Goal: Task Accomplishment & Management: Use online tool/utility

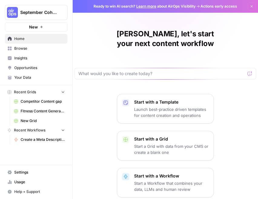
click at [24, 41] on span "Home" at bounding box center [39, 38] width 51 height 5
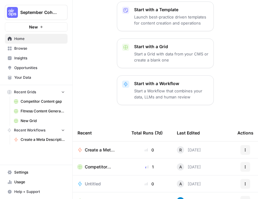
scroll to position [146, 0]
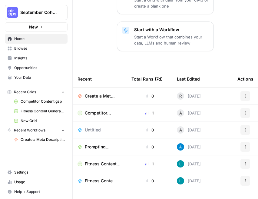
click at [35, 50] on span "Browse" at bounding box center [39, 48] width 51 height 5
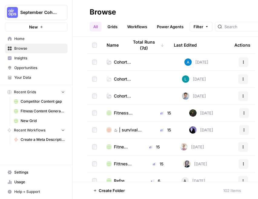
click at [124, 63] on span "Cohort Session 3: Prompting" at bounding box center [124, 62] width 21 height 6
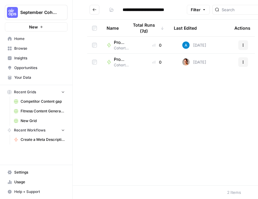
click at [94, 11] on icon "Go back" at bounding box center [94, 10] width 4 height 4
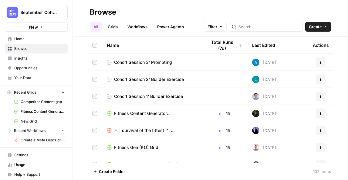
click at [129, 61] on span "Cohort Session 3: Prompting" at bounding box center [143, 62] width 58 height 6
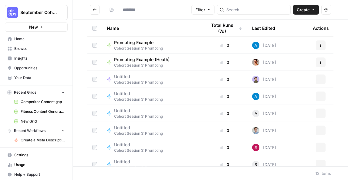
type input "**********"
click at [307, 8] on span "Create" at bounding box center [303, 10] width 13 height 6
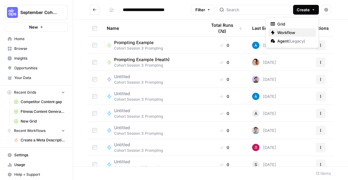
click at [292, 31] on span "Workflow" at bounding box center [294, 32] width 34 height 6
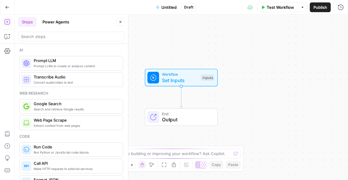
click at [166, 8] on span "Untitled" at bounding box center [168, 7] width 15 height 6
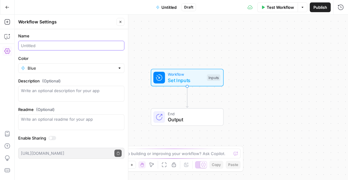
click at [69, 48] on input "Name" at bounding box center [71, 45] width 101 height 6
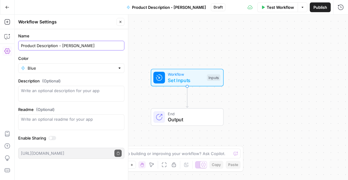
type input "Product Description - [PERSON_NAME]"
click at [189, 55] on div "Workflow Set Inputs Inputs End Output" at bounding box center [181, 97] width 333 height 165
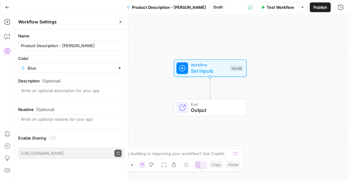
drag, startPoint x: 150, startPoint y: 39, endPoint x: 173, endPoint y: 28, distance: 25.5
click at [173, 28] on div "Workflow Set Inputs Inputs End Output" at bounding box center [181, 97] width 333 height 165
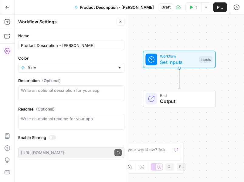
drag, startPoint x: 176, startPoint y: 42, endPoint x: 145, endPoint y: 36, distance: 31.3
click at [145, 36] on div "Workflow Set Inputs Inputs End Output" at bounding box center [129, 99] width 229 height 168
click at [173, 59] on span "Set Inputs" at bounding box center [178, 62] width 36 height 7
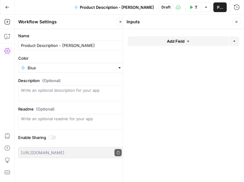
click at [171, 35] on form "Add Field Options" at bounding box center [183, 105] width 121 height 153
click at [168, 39] on span "Add Field" at bounding box center [176, 41] width 18 height 6
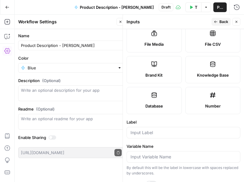
scroll to position [116, 0]
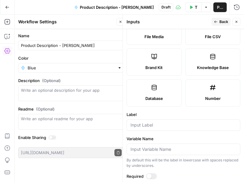
click at [183, 129] on div at bounding box center [183, 125] width 114 height 12
click at [157, 61] on label "Brand Kit" at bounding box center [153, 62] width 55 height 27
click at [153, 121] on div "Brand" at bounding box center [183, 125] width 114 height 12
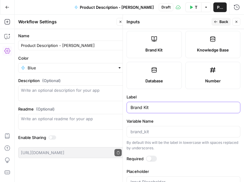
scroll to position [151, 0]
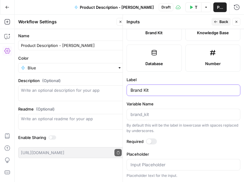
type input "Brand Kit"
click at [151, 111] on div at bounding box center [183, 115] width 114 height 12
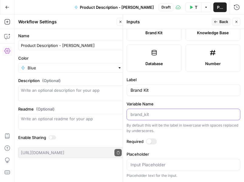
click at [148, 117] on input "Variable Name" at bounding box center [183, 115] width 106 height 6
click at [173, 132] on div "By default this will be the label in lowercase with spaces replaced by undersco…" at bounding box center [183, 128] width 114 height 11
click at [216, 20] on icon "button" at bounding box center [216, 22] width 4 height 4
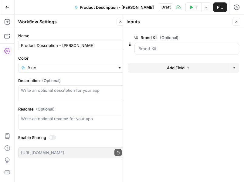
click at [236, 22] on icon "button" at bounding box center [236, 22] width 2 height 2
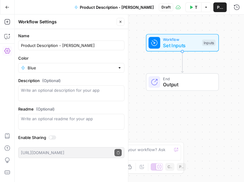
drag, startPoint x: 167, startPoint y: 79, endPoint x: 170, endPoint y: 62, distance: 17.0
click at [170, 62] on div "Workflow Set Inputs Inputs End Output" at bounding box center [129, 99] width 229 height 168
click at [118, 22] on button "Close" at bounding box center [120, 22] width 8 height 8
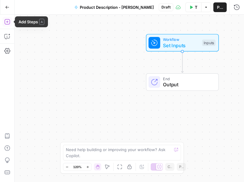
click at [6, 22] on icon "button" at bounding box center [7, 22] width 6 height 6
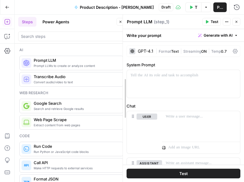
click at [120, 22] on div at bounding box center [123, 99] width 6 height 168
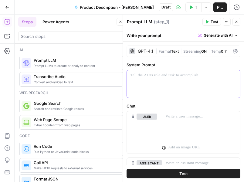
click at [163, 86] on div at bounding box center [183, 84] width 113 height 28
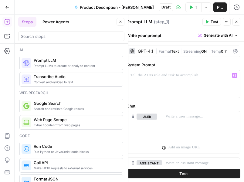
click at [119, 20] on icon "button" at bounding box center [121, 22] width 4 height 4
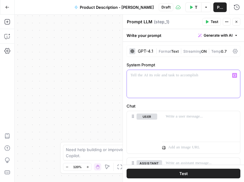
click at [141, 73] on p at bounding box center [183, 75] width 106 height 6
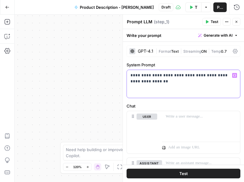
click at [153, 76] on p "**********" at bounding box center [183, 78] width 106 height 12
click at [158, 82] on p "**********" at bounding box center [183, 78] width 106 height 12
click at [165, 92] on div "**********" at bounding box center [183, 84] width 113 height 28
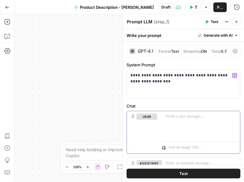
click at [184, 123] on div at bounding box center [201, 125] width 78 height 28
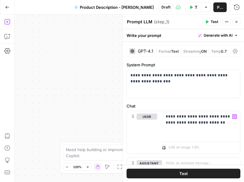
click at [213, 22] on span "Test" at bounding box center [214, 21] width 8 height 5
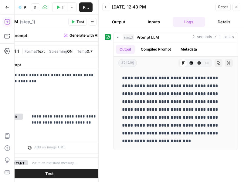
click at [105, 7] on icon "button" at bounding box center [106, 7] width 4 height 4
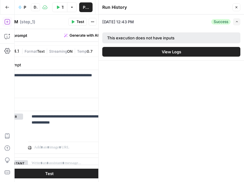
click at [237, 5] on button "Close" at bounding box center [236, 7] width 8 height 8
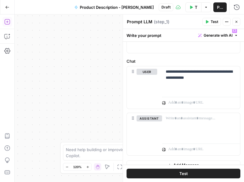
scroll to position [53, 0]
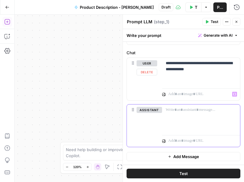
click at [178, 112] on p at bounding box center [201, 110] width 71 height 6
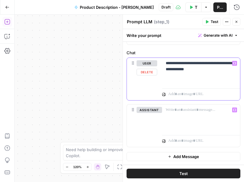
click at [181, 62] on p "**********" at bounding box center [201, 66] width 71 height 12
click at [224, 69] on p "**********" at bounding box center [201, 66] width 71 height 12
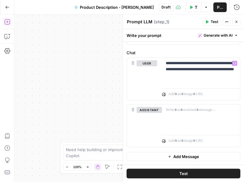
click at [209, 21] on div "Options" at bounding box center [204, 19] width 13 height 5
click at [211, 22] on span "Test" at bounding box center [214, 21] width 8 height 5
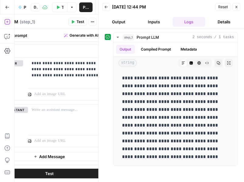
click at [236, 6] on icon "button" at bounding box center [236, 7] width 2 height 2
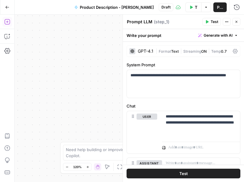
click at [137, 51] on div "GPT-4.1" at bounding box center [141, 51] width 24 height 6
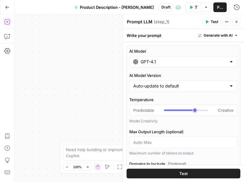
click at [147, 65] on input "GPT-4.1" at bounding box center [183, 62] width 86 height 6
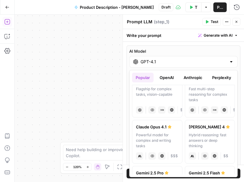
scroll to position [65, 0]
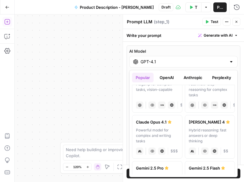
click at [203, 126] on label "[PERSON_NAME] 4 Hybrid reasoning: fast answers or deep thinking anthropic Visio…" at bounding box center [210, 137] width 50 height 44
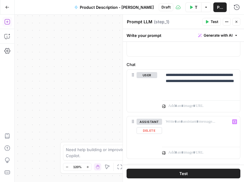
scroll to position [260, 0]
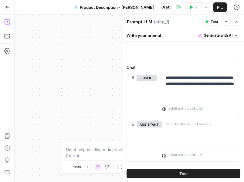
click at [209, 22] on button "Test" at bounding box center [211, 22] width 18 height 8
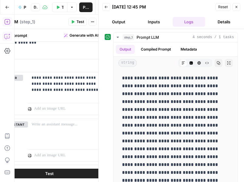
click at [107, 8] on icon "button" at bounding box center [106, 7] width 4 height 4
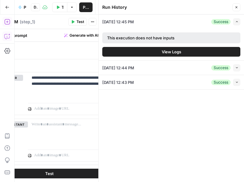
click at [234, 5] on button "Close" at bounding box center [236, 7] width 8 height 8
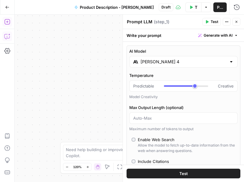
click at [154, 62] on input "[PERSON_NAME] 4" at bounding box center [183, 62] width 86 height 6
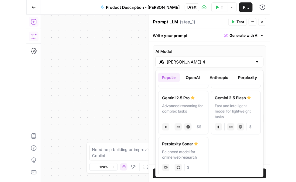
scroll to position [138, 0]
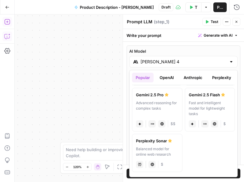
click at [156, 102] on div "Advanced reasoning for complex tasks" at bounding box center [157, 108] width 42 height 16
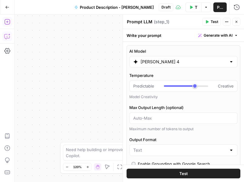
type input "Gemini 2.5 Pro"
click at [210, 21] on button "Test" at bounding box center [211, 22] width 18 height 8
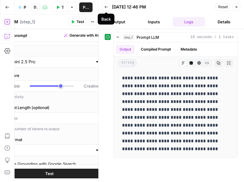
click at [107, 8] on icon "button" at bounding box center [106, 7] width 4 height 4
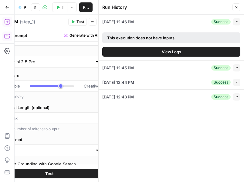
click at [159, 36] on div "This execution does not have inputs" at bounding box center [156, 38] width 98 height 6
click at [182, 21] on div "[DATE] 12:46 PM Success Expand" at bounding box center [171, 22] width 138 height 14
click at [236, 22] on icon "button" at bounding box center [236, 21] width 3 height 3
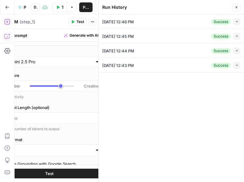
click at [235, 22] on icon "button" at bounding box center [236, 21] width 3 height 3
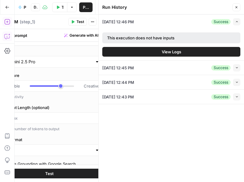
click at [158, 49] on button "View Logs" at bounding box center [171, 52] width 138 height 10
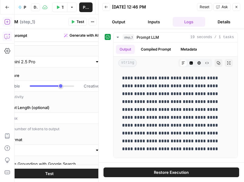
click at [188, 24] on button "Logs" at bounding box center [189, 22] width 33 height 10
click at [105, 8] on icon "button" at bounding box center [106, 7] width 4 height 4
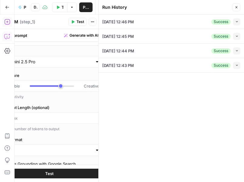
click at [235, 66] on icon "button" at bounding box center [236, 65] width 3 height 3
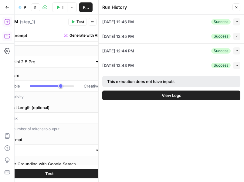
click at [175, 96] on span "View Logs" at bounding box center [171, 95] width 19 height 6
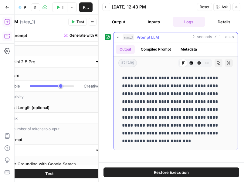
drag, startPoint x: 158, startPoint y: 86, endPoint x: 195, endPoint y: 123, distance: 53.4
click at [195, 123] on p "**********" at bounding box center [175, 109] width 107 height 71
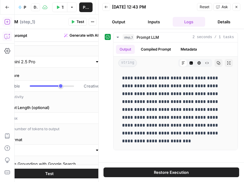
click at [157, 21] on button "Inputs" at bounding box center [153, 22] width 33 height 10
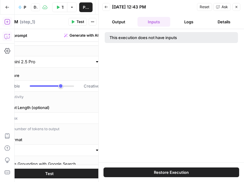
click at [112, 22] on button "Output" at bounding box center [118, 22] width 33 height 10
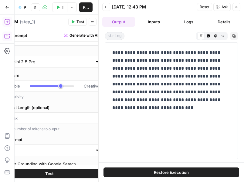
click at [106, 8] on icon "button" at bounding box center [106, 7] width 4 height 4
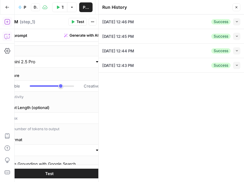
click at [236, 52] on button "Collapse" at bounding box center [236, 50] width 7 height 7
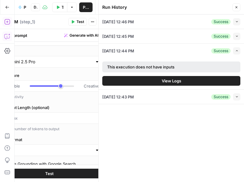
click at [163, 82] on span "View Logs" at bounding box center [171, 81] width 19 height 6
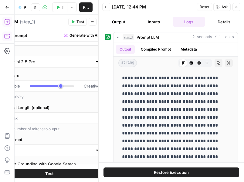
click at [114, 21] on button "Output" at bounding box center [118, 22] width 33 height 10
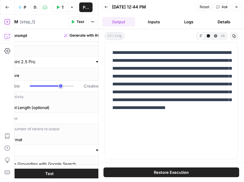
click at [105, 8] on icon "button" at bounding box center [106, 7] width 4 height 4
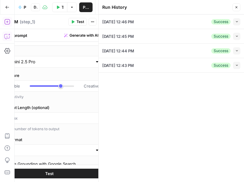
click at [236, 8] on icon "button" at bounding box center [236, 7] width 4 height 4
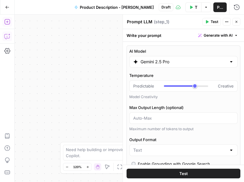
drag, startPoint x: 63, startPoint y: 99, endPoint x: 112, endPoint y: 97, distance: 48.6
click at [112, 97] on div "**********" at bounding box center [129, 99] width 229 height 168
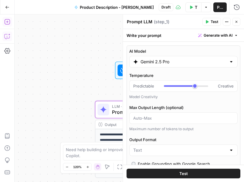
drag, startPoint x: 104, startPoint y: 90, endPoint x: 15, endPoint y: 95, distance: 89.6
click at [15, 95] on div "**********" at bounding box center [129, 99] width 229 height 168
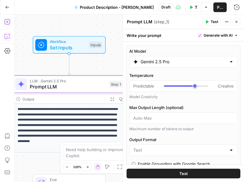
drag, startPoint x: 83, startPoint y: 59, endPoint x: 5, endPoint y: 59, distance: 77.6
click at [5, 59] on div "**********" at bounding box center [122, 99] width 244 height 168
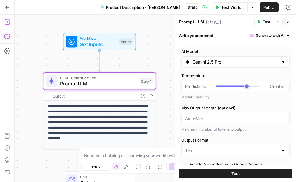
drag, startPoint x: 119, startPoint y: 64, endPoint x: 150, endPoint y: 60, distance: 31.2
click at [150, 60] on div "**********" at bounding box center [155, 98] width 281 height 167
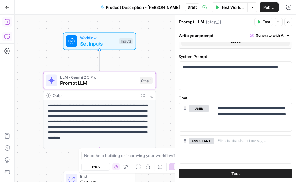
scroll to position [249, 0]
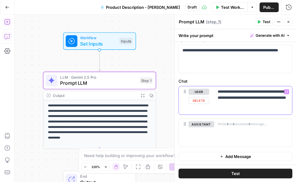
click at [262, 106] on p "**********" at bounding box center [252, 98] width 71 height 18
click at [274, 102] on p "**********" at bounding box center [252, 98] width 71 height 18
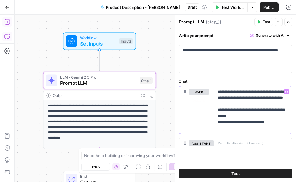
click at [278, 125] on p "**********" at bounding box center [252, 110] width 71 height 42
click at [277, 128] on p "**********" at bounding box center [252, 110] width 71 height 42
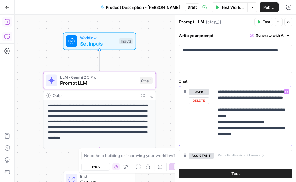
click at [274, 140] on p "**********" at bounding box center [252, 116] width 71 height 55
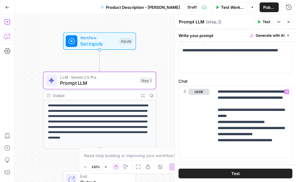
click at [264, 23] on span "Test" at bounding box center [266, 21] width 8 height 5
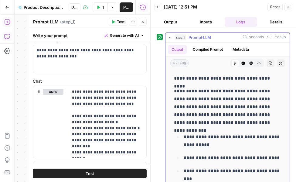
scroll to position [6, 0]
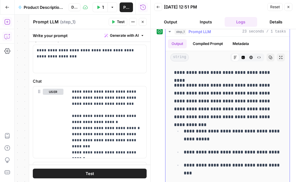
click at [233, 101] on p "**********" at bounding box center [227, 100] width 107 height 39
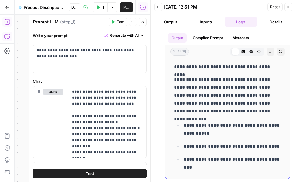
scroll to position [0, 0]
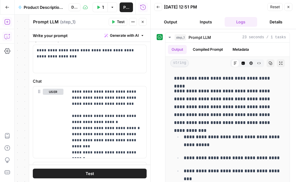
click at [160, 9] on button "Back" at bounding box center [158, 7] width 8 height 8
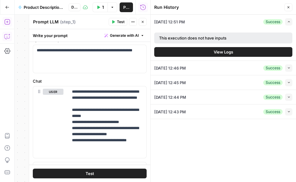
click at [291, 7] on button "Close" at bounding box center [288, 7] width 8 height 8
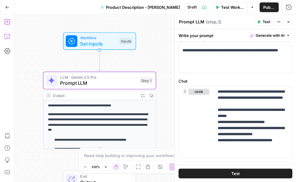
click at [264, 21] on span "Test" at bounding box center [266, 21] width 8 height 5
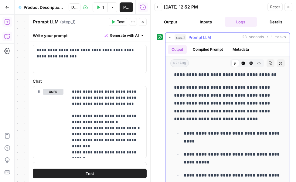
scroll to position [16, 0]
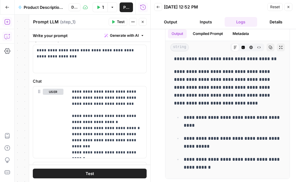
click at [286, 6] on button "Close" at bounding box center [288, 7] width 8 height 8
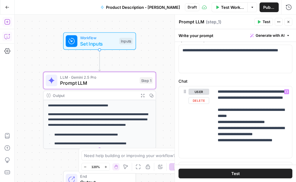
scroll to position [292, 0]
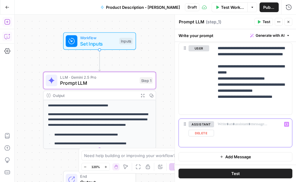
click at [221, 126] on p at bounding box center [252, 124] width 71 height 6
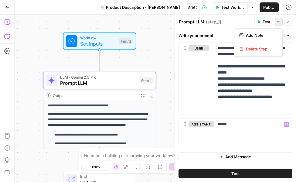
click at [281, 22] on button "Actions" at bounding box center [278, 22] width 8 height 8
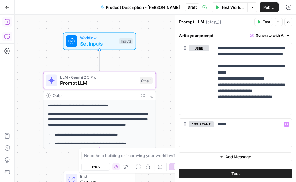
click at [289, 6] on icon "button" at bounding box center [288, 7] width 6 height 6
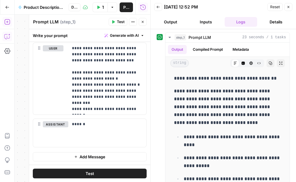
click at [250, 22] on button "Logs" at bounding box center [240, 22] width 33 height 10
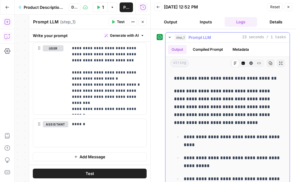
scroll to position [4, 0]
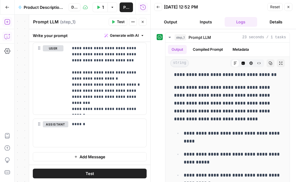
click at [206, 23] on button "Inputs" at bounding box center [205, 22] width 33 height 10
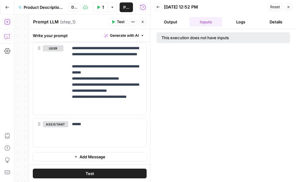
click at [166, 21] on button "Output" at bounding box center [170, 22] width 33 height 10
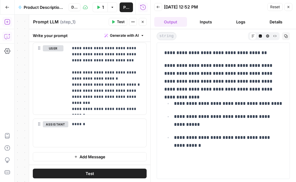
click at [177, 21] on button "Output" at bounding box center [170, 22] width 33 height 10
click at [159, 8] on icon "button" at bounding box center [158, 7] width 4 height 4
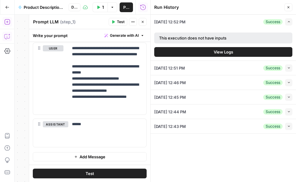
click at [214, 52] on span "View Logs" at bounding box center [222, 52] width 19 height 6
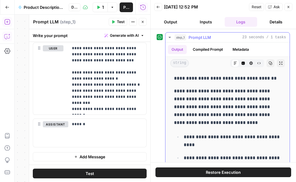
click at [215, 51] on button "Compiled Prompt" at bounding box center [207, 49] width 37 height 9
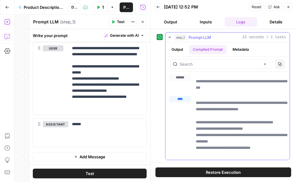
click at [238, 48] on button "Metadata" at bounding box center [241, 49] width 24 height 9
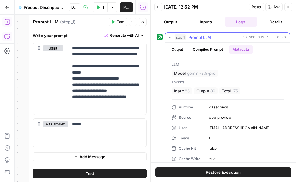
click at [220, 48] on button "Compiled Prompt" at bounding box center [207, 49] width 37 height 9
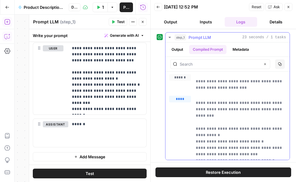
click at [187, 50] on ul "Output Compiled Prompt Metadata" at bounding box center [210, 49] width 85 height 9
click at [180, 49] on button "Output" at bounding box center [177, 49] width 19 height 9
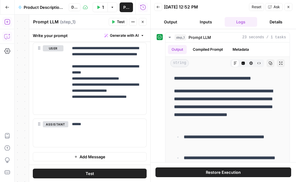
click at [271, 23] on button "Details" at bounding box center [275, 22] width 33 height 10
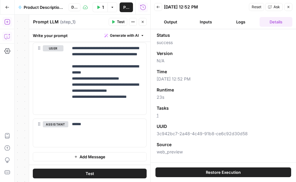
click at [200, 25] on button "Inputs" at bounding box center [205, 22] width 33 height 10
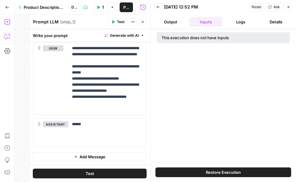
click at [170, 22] on button "Output" at bounding box center [170, 22] width 33 height 10
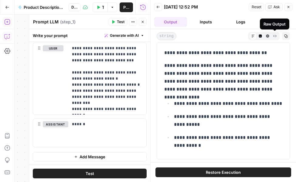
click at [275, 36] on icon "button" at bounding box center [274, 36] width 3 height 2
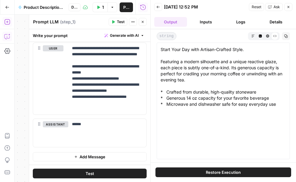
click at [269, 37] on button "HTML Viewer" at bounding box center [267, 35] width 7 height 7
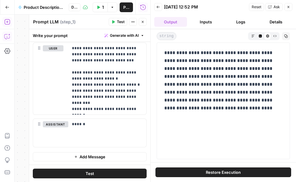
click at [258, 37] on icon "button" at bounding box center [259, 35] width 3 height 3
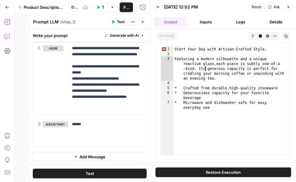
click at [205, 70] on div "Start Your Day with Artisan-Crafted Style. Featuring a modern silhouette and a …" at bounding box center [229, 108] width 112 height 123
click at [224, 118] on div "Start Your Day with Artisan-Crafted Style. Featuring a modern silhouette and a …" at bounding box center [229, 108] width 112 height 123
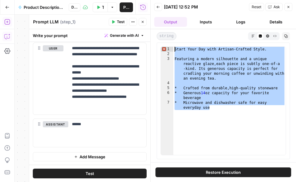
drag, startPoint x: 219, startPoint y: 107, endPoint x: 172, endPoint y: 46, distance: 76.7
click at [172, 46] on div "**********" at bounding box center [222, 100] width 125 height 109
type textarea "**********"
click at [290, 5] on icon "button" at bounding box center [288, 7] width 4 height 4
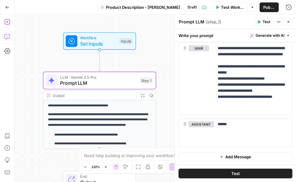
scroll to position [8, 0]
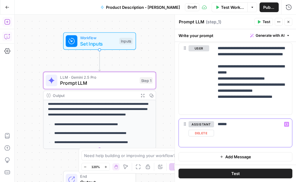
click at [236, 125] on p "******" at bounding box center [252, 124] width 71 height 6
drag, startPoint x: 245, startPoint y: 123, endPoint x: 208, endPoint y: 123, distance: 37.3
click at [208, 123] on div "assistant Delete ****** Variables Menu" at bounding box center [235, 133] width 113 height 28
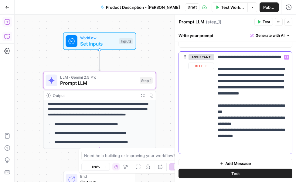
scroll to position [366, 0]
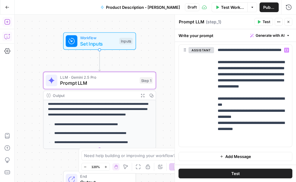
click at [231, 157] on span "Add Message" at bounding box center [238, 156] width 26 height 6
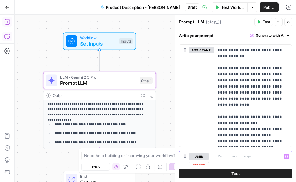
click at [215, 155] on div at bounding box center [253, 165] width 78 height 28
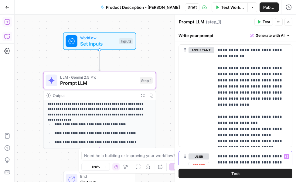
click at [279, 155] on p "**********" at bounding box center [252, 162] width 71 height 18
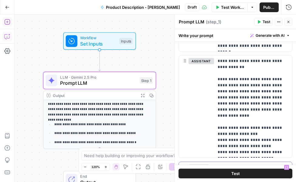
scroll to position [355, 0]
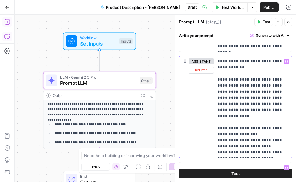
click at [218, 62] on p "**********" at bounding box center [252, 106] width 71 height 97
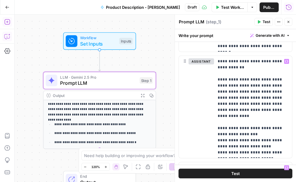
click at [287, 8] on icon "button" at bounding box center [288, 7] width 6 height 6
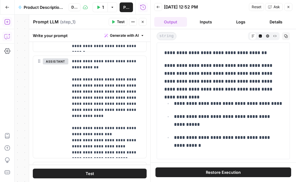
click at [182, 23] on button "Output" at bounding box center [170, 22] width 33 height 10
click at [266, 37] on icon "button" at bounding box center [267, 35] width 3 height 3
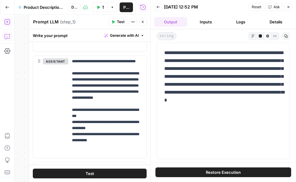
click at [253, 35] on icon "button" at bounding box center [252, 35] width 3 height 3
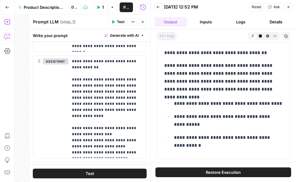
click at [260, 35] on icon "button" at bounding box center [259, 35] width 3 height 3
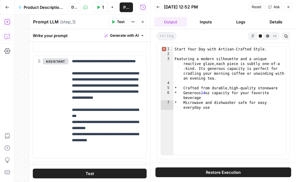
click at [269, 36] on button "HTML Viewer" at bounding box center [267, 35] width 7 height 7
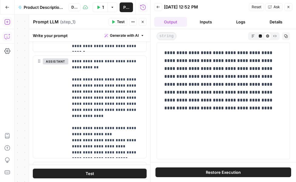
click at [209, 65] on p "**********" at bounding box center [223, 80] width 118 height 63
click at [231, 95] on p "**********" at bounding box center [223, 80] width 118 height 63
click at [200, 20] on button "Inputs" at bounding box center [205, 22] width 33 height 10
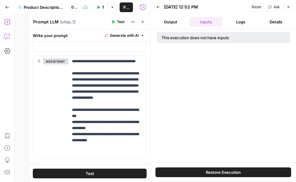
click at [245, 19] on button "Logs" at bounding box center [240, 22] width 33 height 10
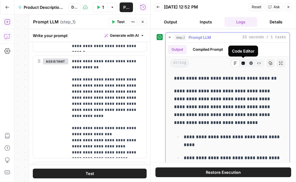
click at [251, 63] on icon "button" at bounding box center [251, 63] width 4 height 4
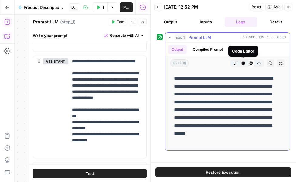
click at [242, 64] on icon "button" at bounding box center [242, 63] width 3 height 3
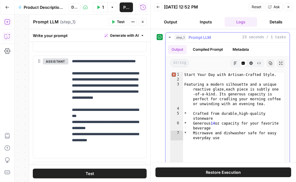
click at [237, 49] on button "Metadata" at bounding box center [241, 49] width 24 height 9
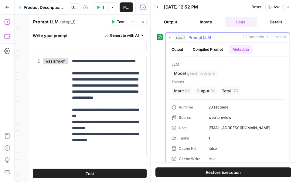
click at [213, 51] on button "Compiled Prompt" at bounding box center [207, 49] width 37 height 9
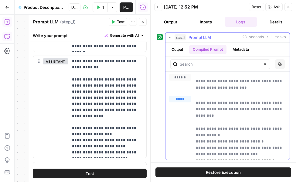
click at [182, 49] on button "Output" at bounding box center [177, 49] width 19 height 9
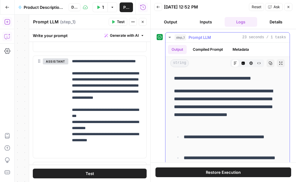
click at [244, 64] on icon "button" at bounding box center [243, 63] width 4 height 4
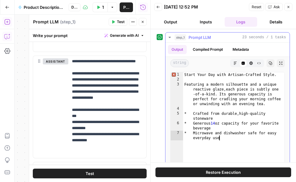
drag, startPoint x: 178, startPoint y: 75, endPoint x: 244, endPoint y: 98, distance: 70.6
click at [244, 98] on div "**********" at bounding box center [227, 132] width 114 height 120
click at [211, 94] on div "Start Your Day with Artisan-Crafted Style. Featuring a modern silhouette and a …" at bounding box center [233, 139] width 101 height 134
type textarea "**********"
click at [199, 88] on div "Start Your Day with Artisan-Crafted Style. Featuring a modern silhouette and a …" at bounding box center [233, 139] width 101 height 134
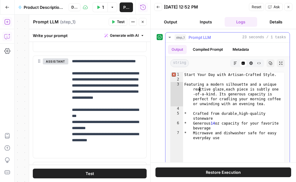
click at [270, 64] on icon "button" at bounding box center [270, 63] width 3 height 3
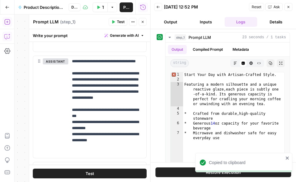
click at [168, 23] on button "Output" at bounding box center [170, 22] width 33 height 10
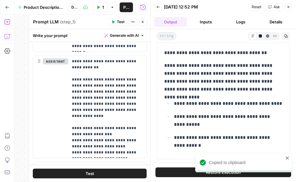
click at [267, 35] on icon "button" at bounding box center [267, 35] width 3 height 3
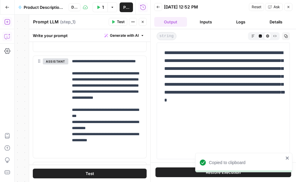
click at [261, 35] on button "Code Editor" at bounding box center [259, 35] width 7 height 7
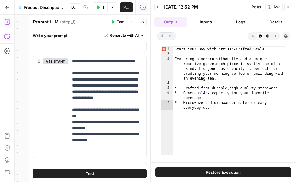
click at [287, 8] on icon "button" at bounding box center [288, 7] width 4 height 4
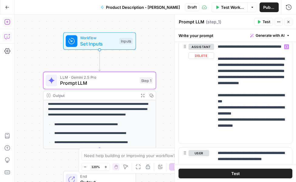
scroll to position [372, 0]
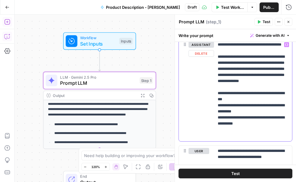
drag, startPoint x: 257, startPoint y: 136, endPoint x: 215, endPoint y: 46, distance: 99.2
click at [215, 46] on div "**********" at bounding box center [253, 90] width 78 height 102
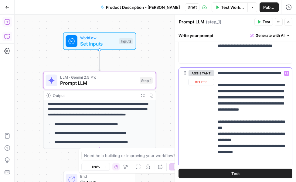
scroll to position [340, 0]
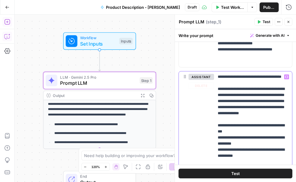
click at [217, 74] on div "**********" at bounding box center [253, 122] width 78 height 102
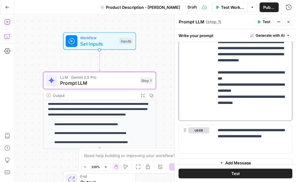
scroll to position [398, 0]
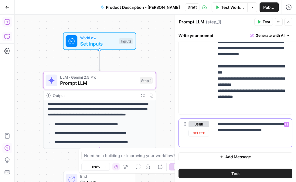
click at [238, 137] on p "**********" at bounding box center [252, 130] width 71 height 18
click at [228, 123] on p "**********" at bounding box center [252, 130] width 71 height 18
click at [229, 139] on div "**********" at bounding box center [253, 133] width 78 height 28
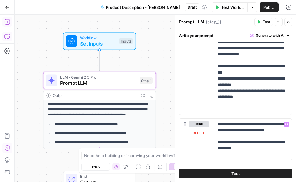
click at [266, 157] on div "**********" at bounding box center [253, 139] width 78 height 41
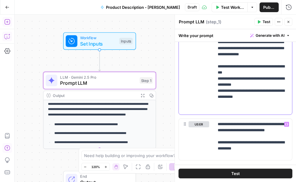
drag, startPoint x: 254, startPoint y: 108, endPoint x: 215, endPoint y: 75, distance: 51.4
click at [215, 75] on div "**********" at bounding box center [253, 63] width 78 height 102
click at [218, 79] on p "**********" at bounding box center [252, 63] width 71 height 97
drag, startPoint x: 256, startPoint y: 108, endPoint x: 216, endPoint y: 79, distance: 50.0
click at [216, 79] on div "**********" at bounding box center [253, 63] width 78 height 102
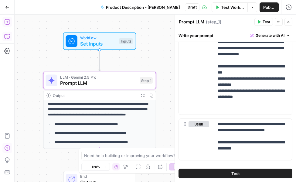
click at [269, 23] on span "Test" at bounding box center [266, 21] width 8 height 5
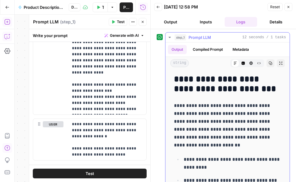
click at [219, 82] on h2 "**********" at bounding box center [227, 83] width 107 height 19
click at [218, 93] on h2 "**********" at bounding box center [227, 83] width 107 height 19
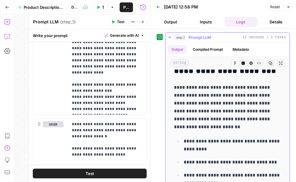
scroll to position [16, 0]
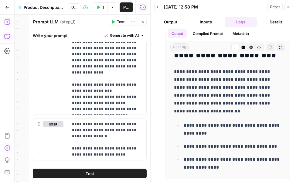
click at [293, 9] on header "Back [DATE] 12:58 PM Reset Close Output Inputs Logs Details" at bounding box center [222, 14] width 145 height 29
click at [290, 7] on icon "button" at bounding box center [288, 7] width 4 height 4
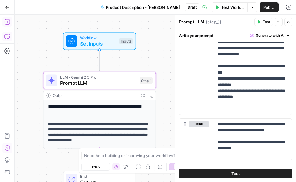
click at [289, 22] on icon "button" at bounding box center [288, 22] width 4 height 4
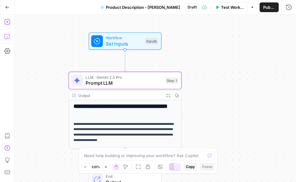
drag, startPoint x: 58, startPoint y: 28, endPoint x: 116, endPoint y: 30, distance: 58.6
click at [116, 30] on div "**********" at bounding box center [155, 98] width 281 height 167
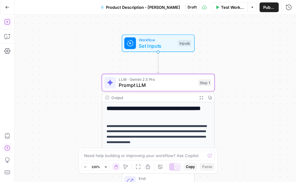
click at [8, 20] on icon "button" at bounding box center [7, 22] width 6 height 6
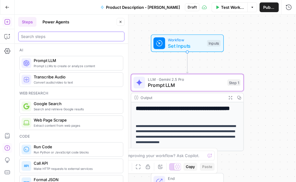
click at [66, 39] on input "search" at bounding box center [71, 36] width 101 height 6
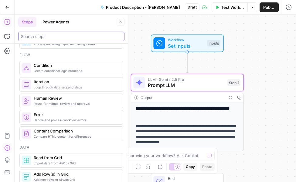
scroll to position [178, 0]
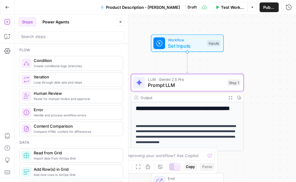
click at [4, 6] on button "Go Back" at bounding box center [7, 7] width 11 height 11
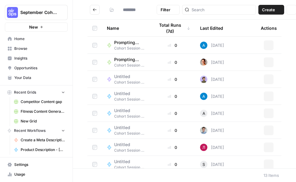
type input "**********"
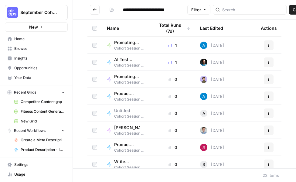
click at [29, 38] on span "Home" at bounding box center [39, 38] width 51 height 5
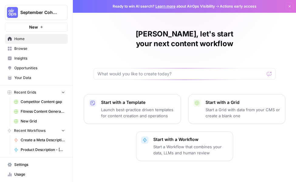
click at [29, 52] on link "Browse" at bounding box center [36, 49] width 63 height 10
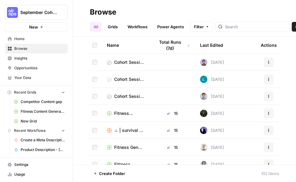
click at [28, 58] on span "Insights" at bounding box center [39, 57] width 51 height 5
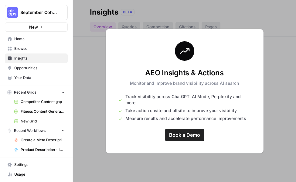
click at [27, 50] on span "Browse" at bounding box center [39, 48] width 51 height 5
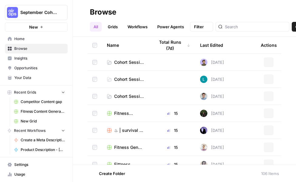
click at [26, 42] on link "Home" at bounding box center [36, 39] width 63 height 10
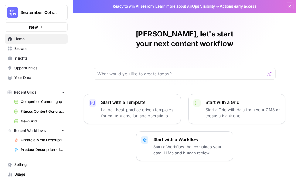
click at [291, 6] on icon "button" at bounding box center [289, 7] width 4 height 4
